Goal: Task Accomplishment & Management: Use online tool/utility

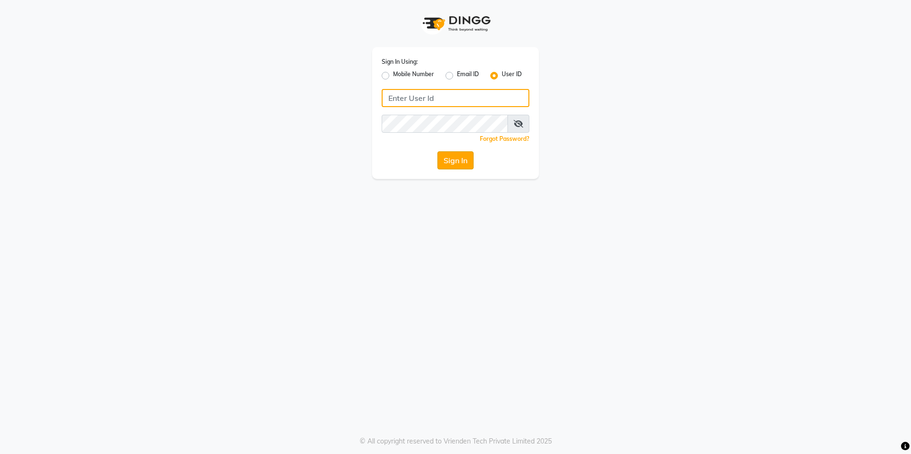
type input "e3852-01"
click at [454, 162] on button "Sign In" at bounding box center [455, 160] width 36 height 18
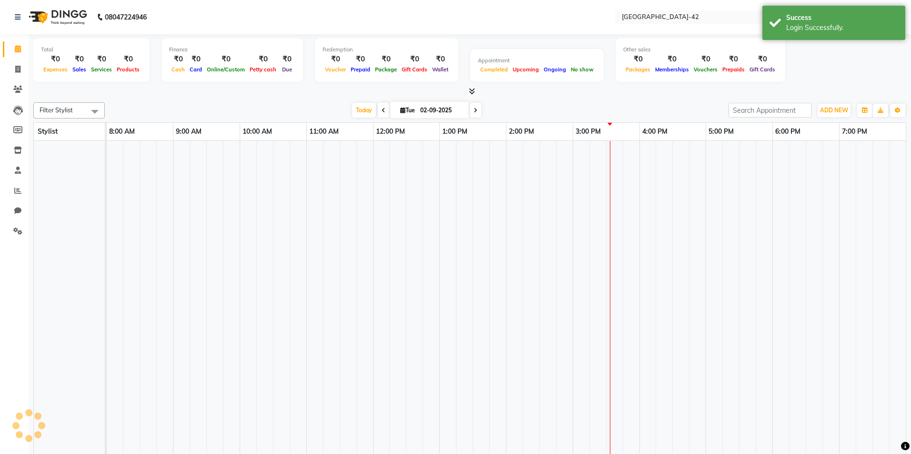
select select "en"
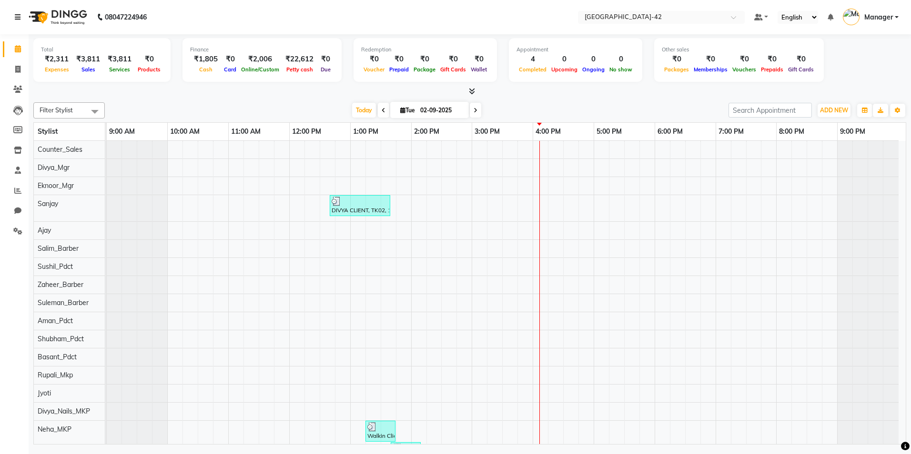
click at [16, 22] on link at bounding box center [20, 17] width 10 height 27
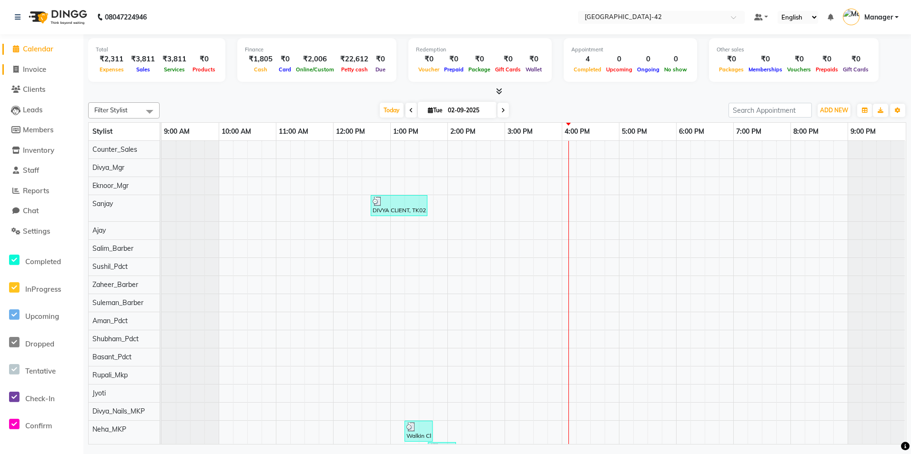
click at [40, 72] on span "Invoice" at bounding box center [34, 69] width 23 height 9
select select "8692"
select select "service"
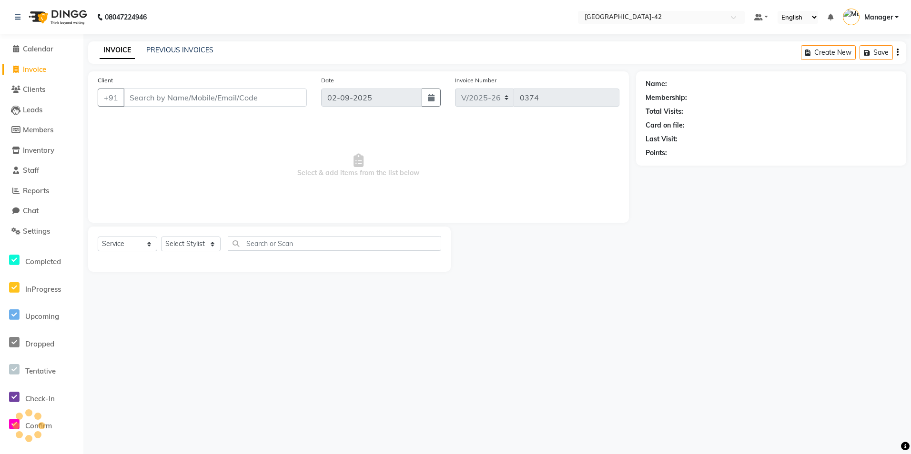
click at [147, 96] on input "Client" at bounding box center [214, 98] width 183 height 18
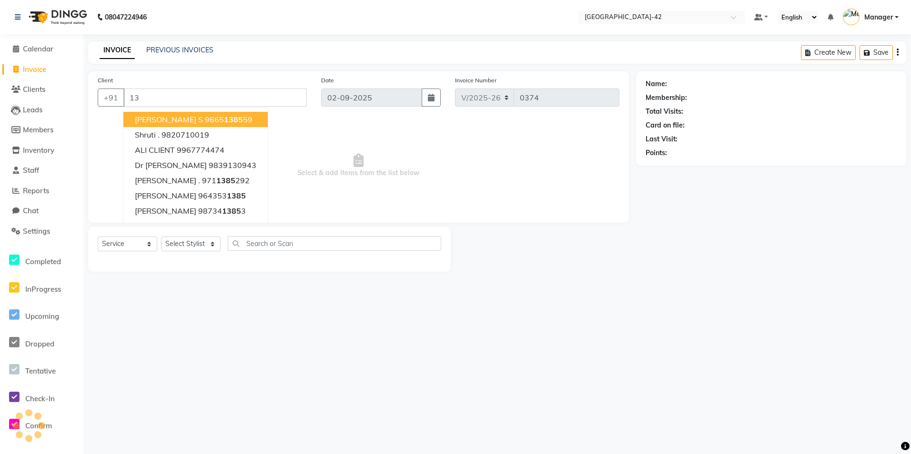
type input "1"
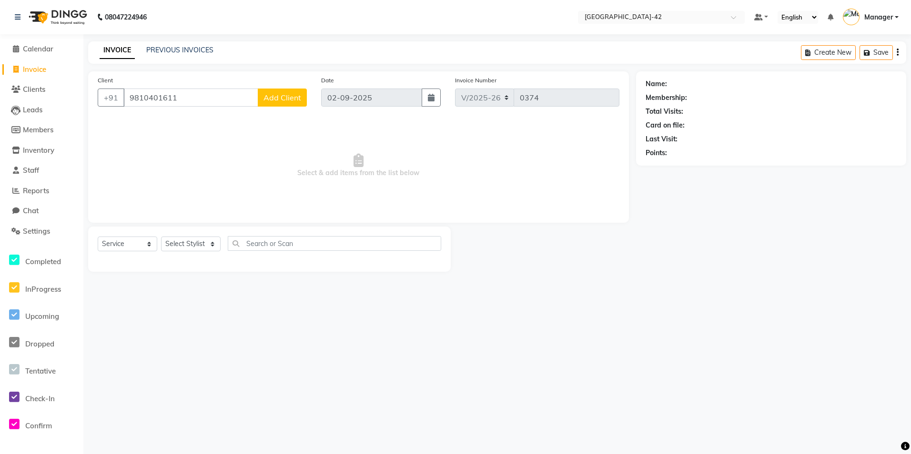
type input "9810401611"
click at [289, 98] on span "Add Client" at bounding box center [282, 98] width 38 height 10
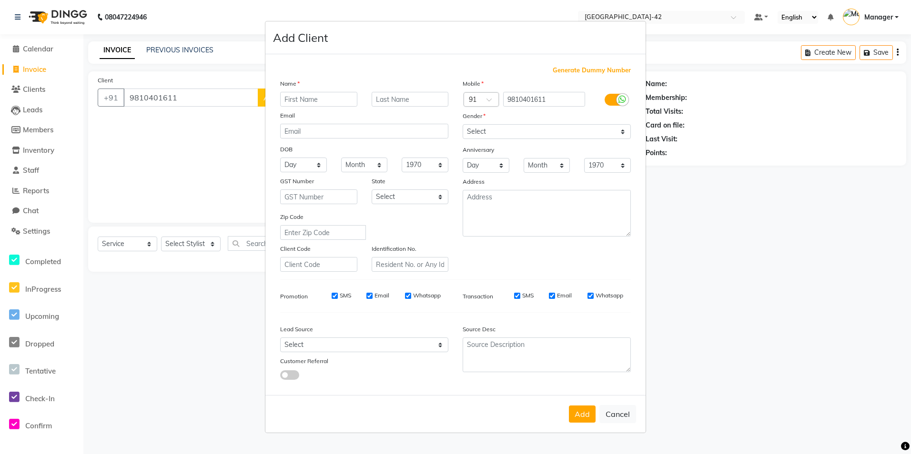
drag, startPoint x: 202, startPoint y: 153, endPoint x: 197, endPoint y: 161, distance: 10.0
click at [201, 156] on ngb-modal-window "Add Client Generate Dummy Number Name Email DOB Day 01 02 03 04 05 06 07 08 09 …" at bounding box center [455, 227] width 911 height 454
click at [625, 417] on button "Cancel" at bounding box center [617, 414] width 37 height 18
select select
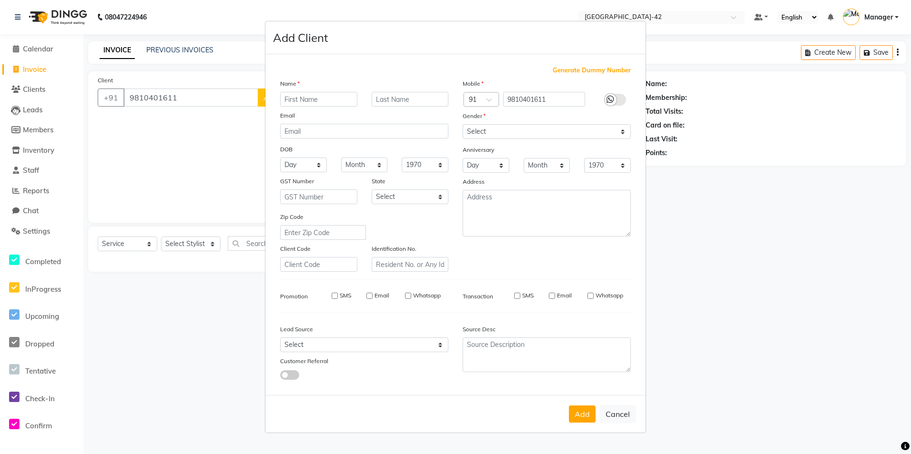
select select
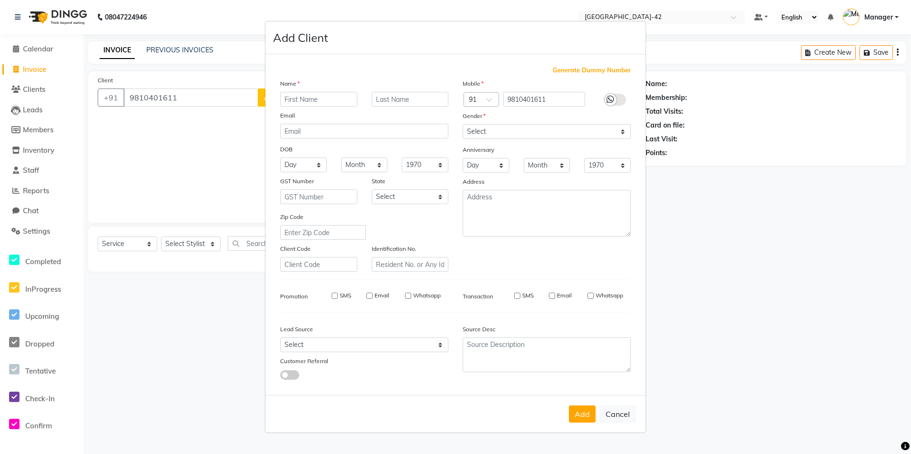
checkbox input "false"
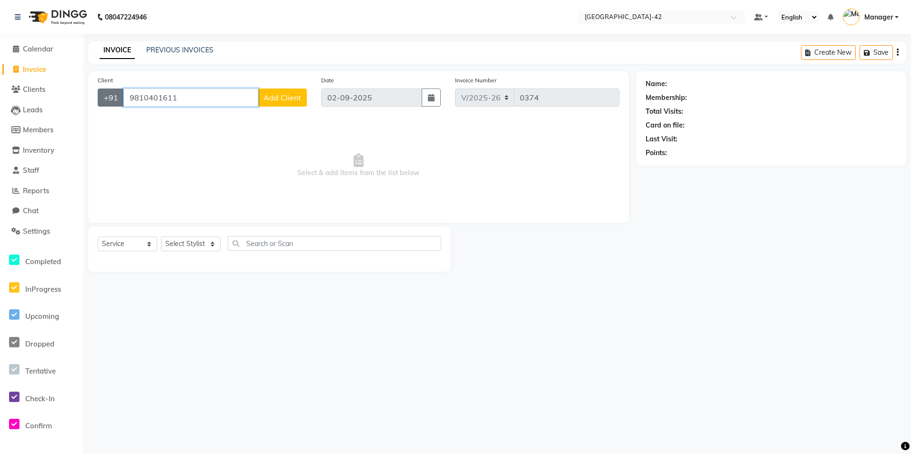
drag, startPoint x: 185, startPoint y: 102, endPoint x: 107, endPoint y: 91, distance: 78.3
click at [110, 92] on div "[PHONE_NUMBER] Add Client" at bounding box center [202, 98] width 209 height 18
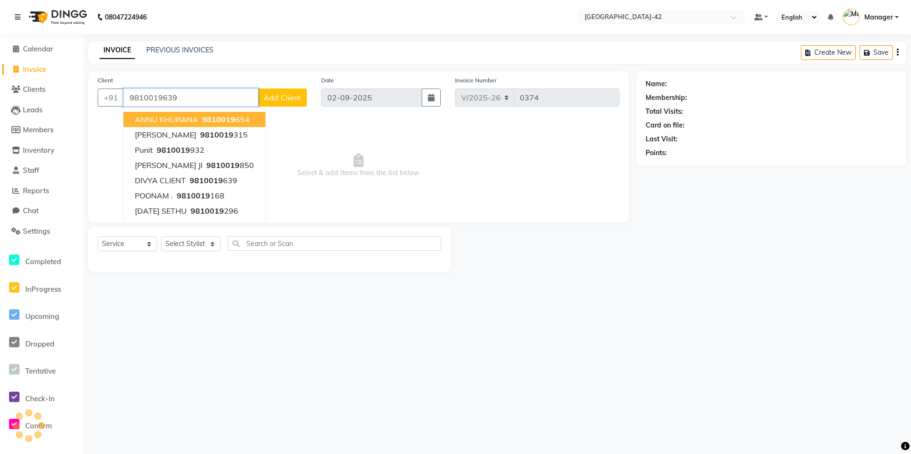
type input "9810019639"
select select "1: Object"
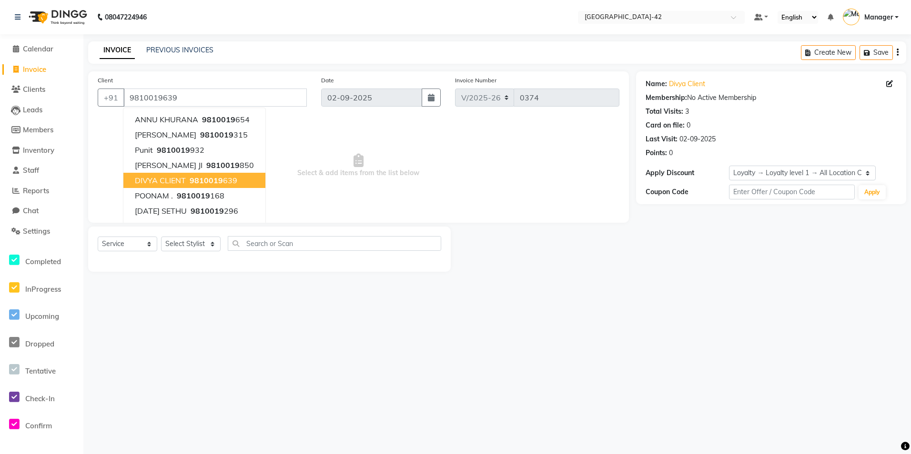
drag, startPoint x: 364, startPoint y: 149, endPoint x: 360, endPoint y: 153, distance: 5.7
click at [364, 149] on span "Select & add items from the list below" at bounding box center [358, 165] width 521 height 95
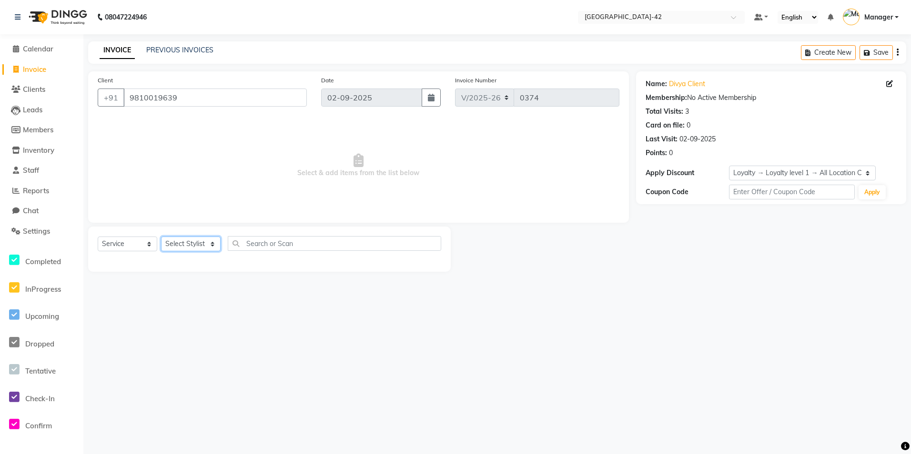
click at [209, 246] on select "Select Stylist Ajay Aman_Pdct Amjad_asst Ankit_asst Asif_BRB Basant_Pdct Counte…" at bounding box center [191, 244] width 60 height 15
click at [161, 237] on select "Select Stylist Ajay Aman_Pdct Amjad_asst Ankit_asst Asif_BRB Basant_Pdct Counte…" at bounding box center [191, 244] width 60 height 15
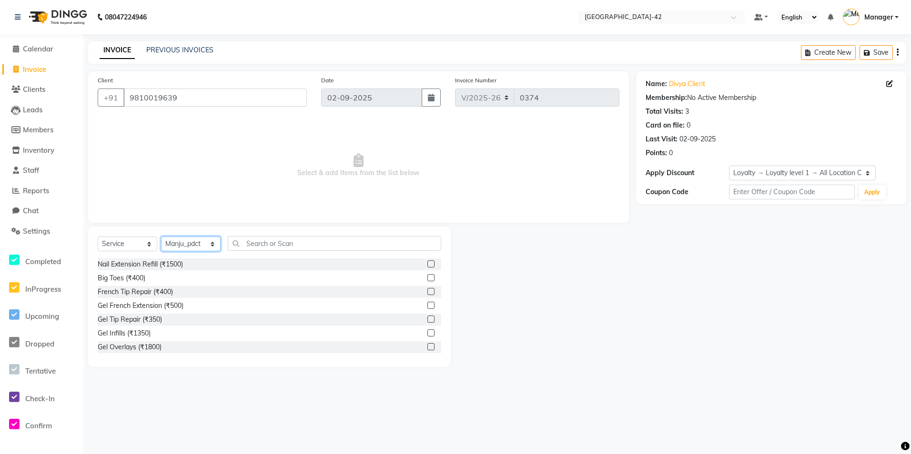
drag, startPoint x: 209, startPoint y: 243, endPoint x: 200, endPoint y: 235, distance: 11.5
click at [208, 243] on select "Select Stylist Ajay Aman_Pdct Amjad_asst Ankit_asst Asif_BRB Basant_Pdct Counte…" at bounding box center [191, 244] width 60 height 15
select select "87975"
click at [161, 237] on select "Select Stylist Ajay Aman_Pdct Amjad_asst Ankit_asst Asif_BRB Basant_Pdct Counte…" at bounding box center [191, 244] width 60 height 15
click at [267, 246] on input "text" at bounding box center [334, 243] width 213 height 15
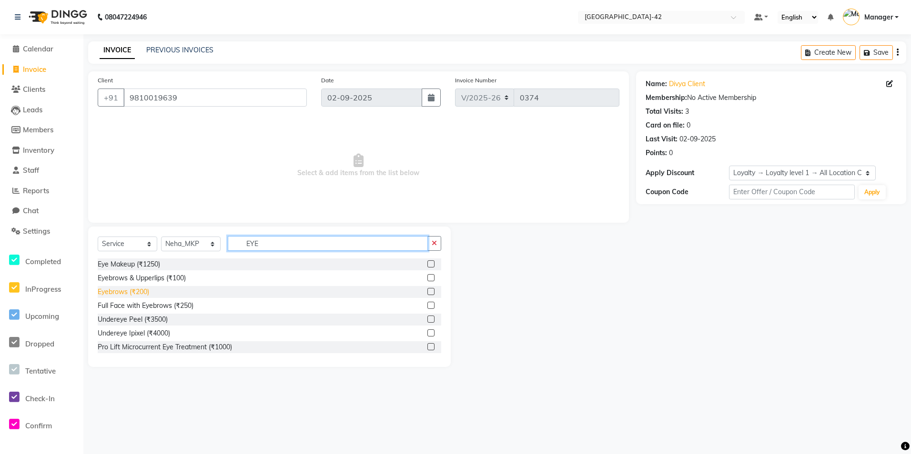
type input "EYE"
click at [148, 292] on div "Eyebrows (₹200)" at bounding box center [123, 292] width 51 height 10
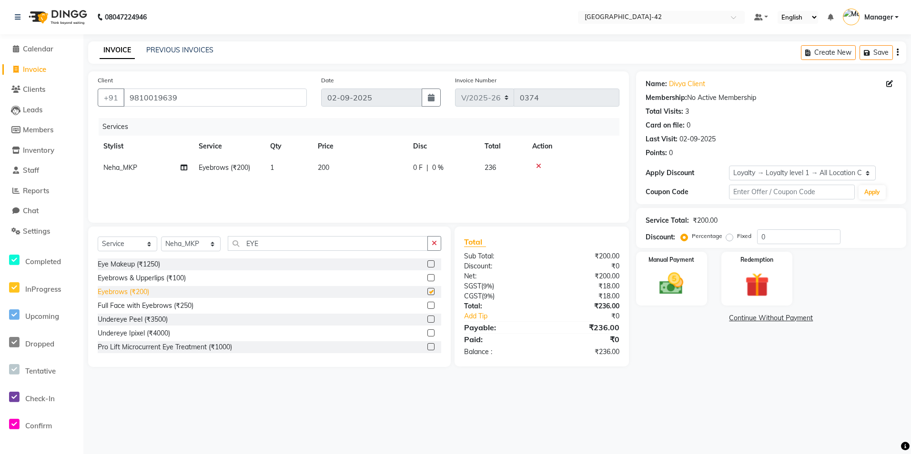
checkbox input "false"
click at [338, 157] on td "200" at bounding box center [359, 167] width 95 height 21
select select "87975"
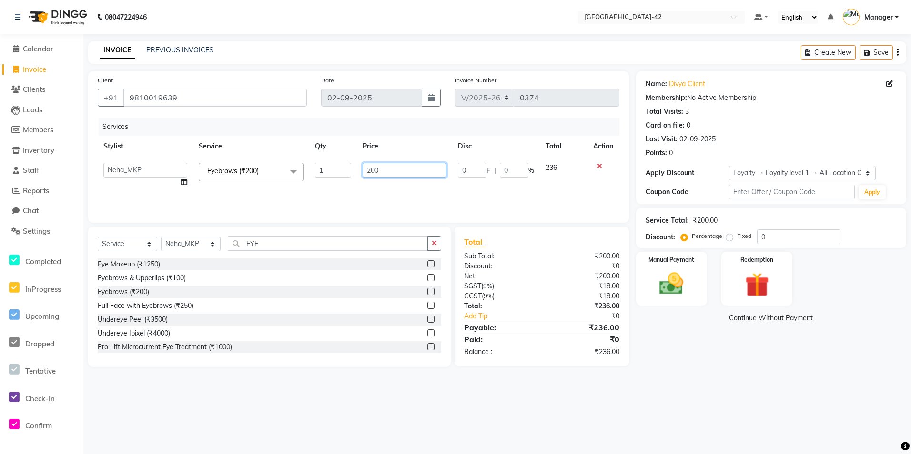
drag, startPoint x: 384, startPoint y: 167, endPoint x: 325, endPoint y: 172, distance: 59.3
click at [335, 172] on tr "Ajay Aman_Pdct Amjad_asst Ankit_asst Asif_BRB Basant_Pdct Counter_Sales Divya_M…" at bounding box center [358, 175] width 521 height 36
type input "100"
click at [292, 186] on div "Services Stylist Service Qty Price Disc Total Action Ajay Aman_Pdct Amjad_asst …" at bounding box center [358, 165] width 521 height 95
click at [672, 285] on img at bounding box center [671, 284] width 40 height 29
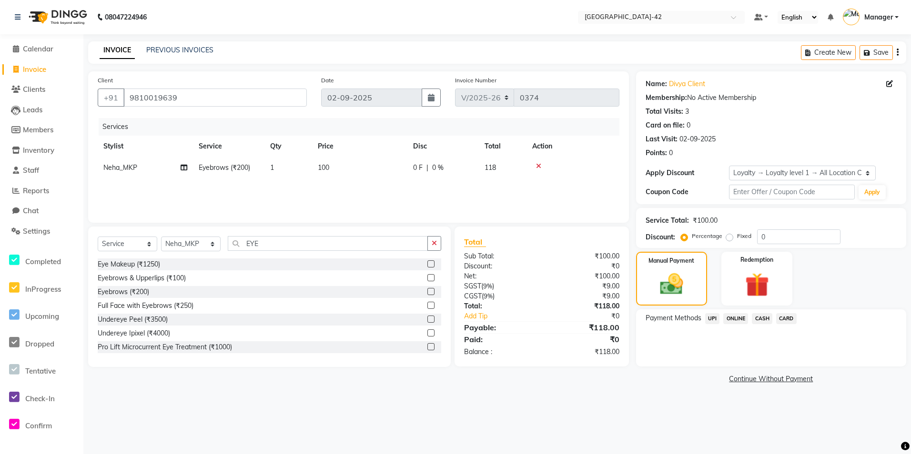
click at [711, 321] on span "UPI" at bounding box center [712, 318] width 15 height 11
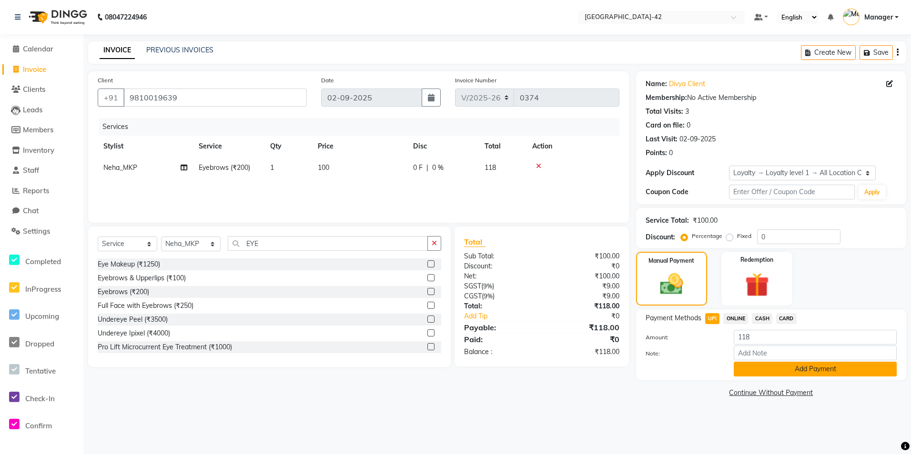
drag, startPoint x: 750, startPoint y: 371, endPoint x: 752, endPoint y: 360, distance: 11.3
click at [750, 371] on button "Add Payment" at bounding box center [814, 369] width 163 height 15
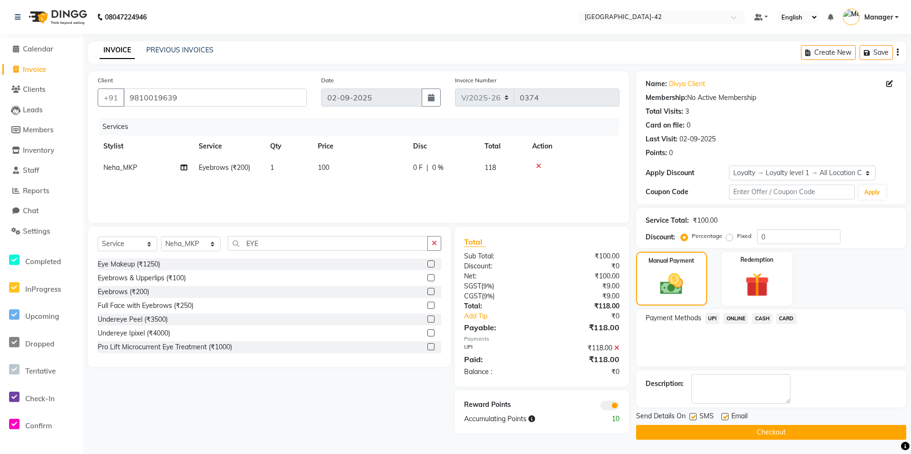
click at [613, 406] on span at bounding box center [609, 406] width 19 height 10
click at [619, 407] on input "checkbox" at bounding box center [619, 407] width 0 height 0
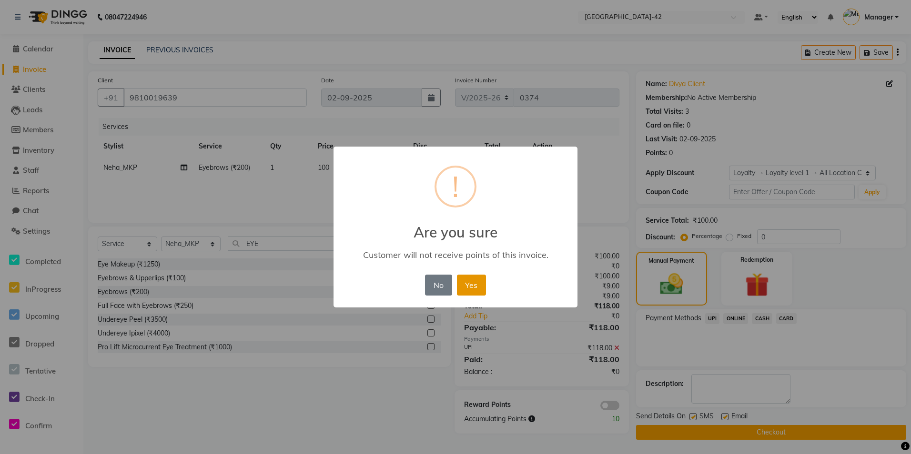
click at [467, 288] on button "Yes" at bounding box center [471, 285] width 29 height 21
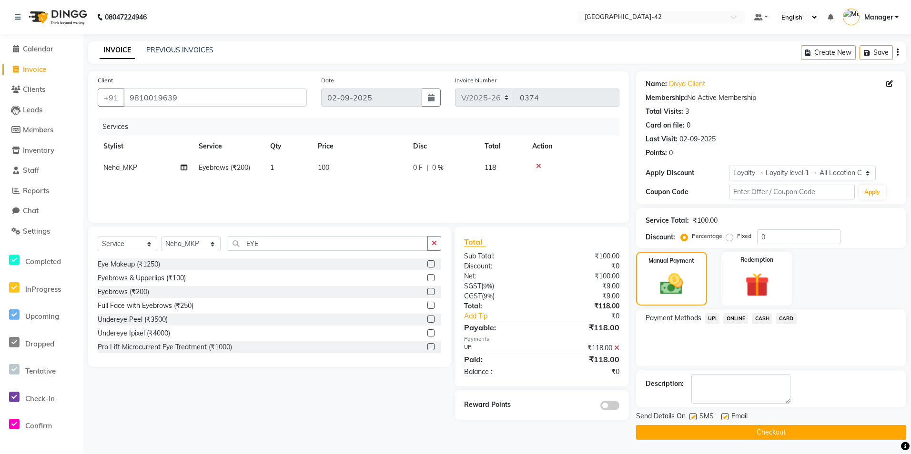
click at [776, 434] on button "Checkout" at bounding box center [771, 432] width 270 height 15
